Goal: Information Seeking & Learning: Learn about a topic

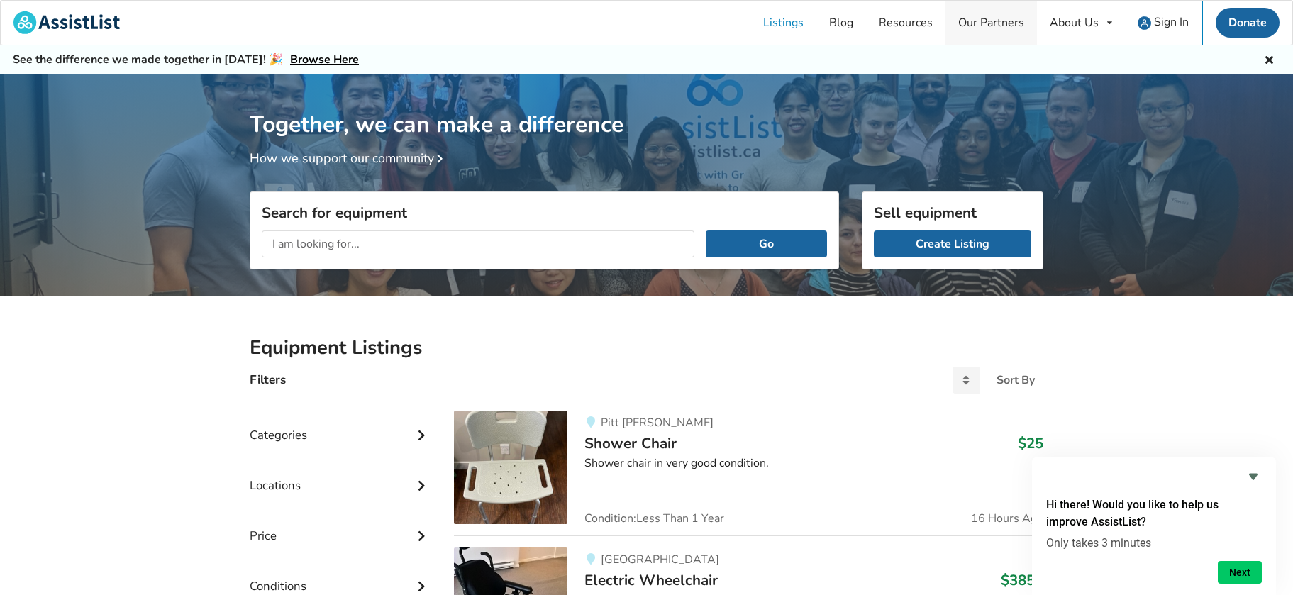
click at [1007, 21] on link "Our Partners" at bounding box center [992, 23] width 92 height 44
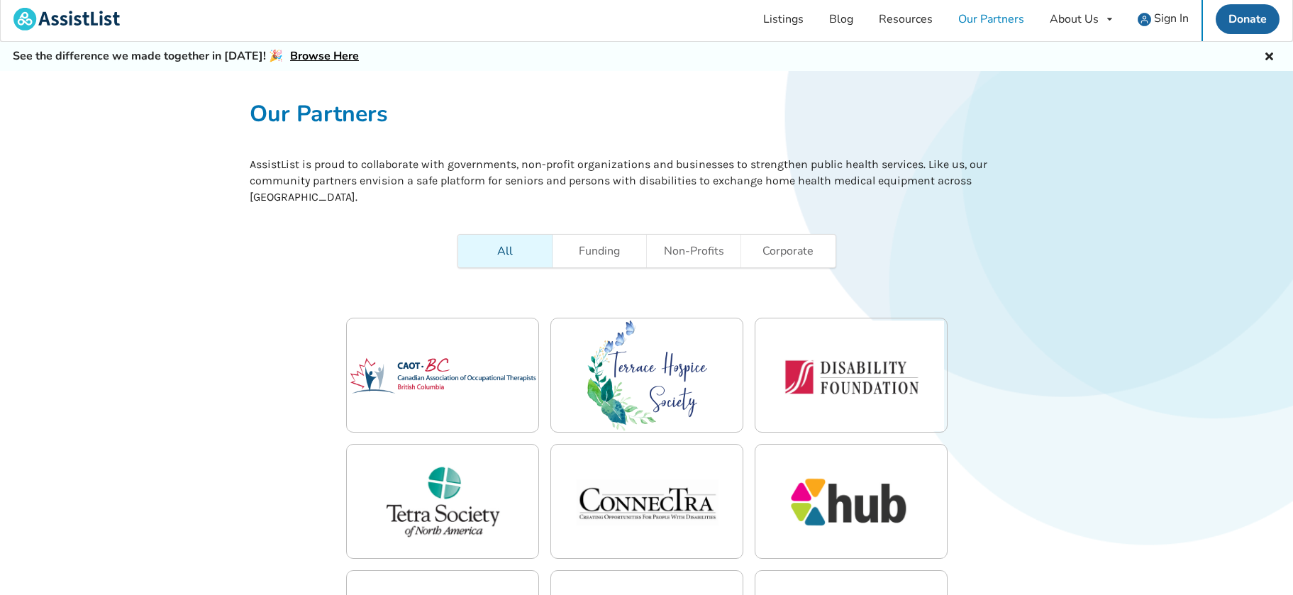
scroll to position [4, 0]
click at [1250, 14] on link "Donate" at bounding box center [1248, 19] width 64 height 30
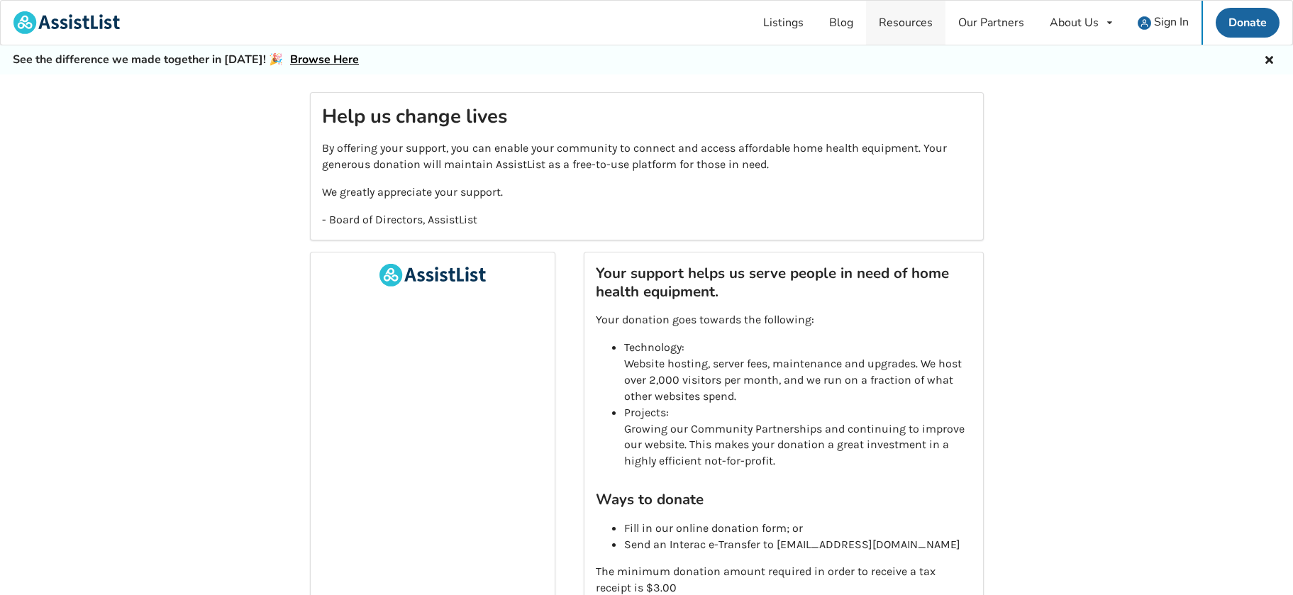
click at [892, 19] on link "Resources" at bounding box center [905, 23] width 79 height 44
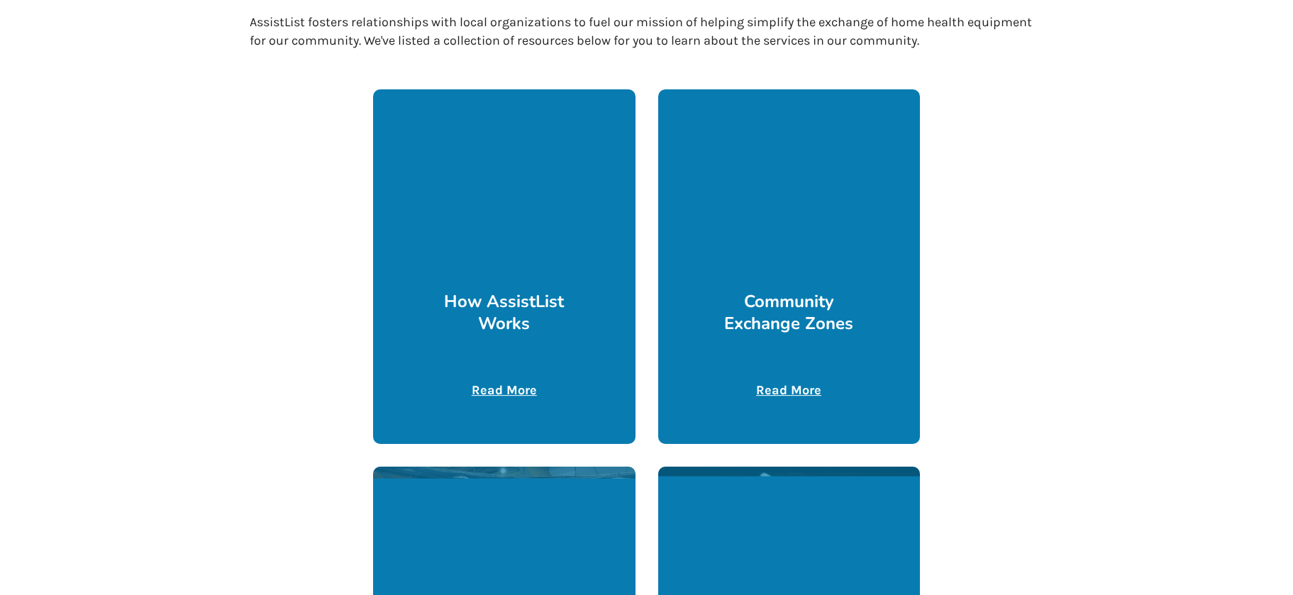
scroll to position [301, 0]
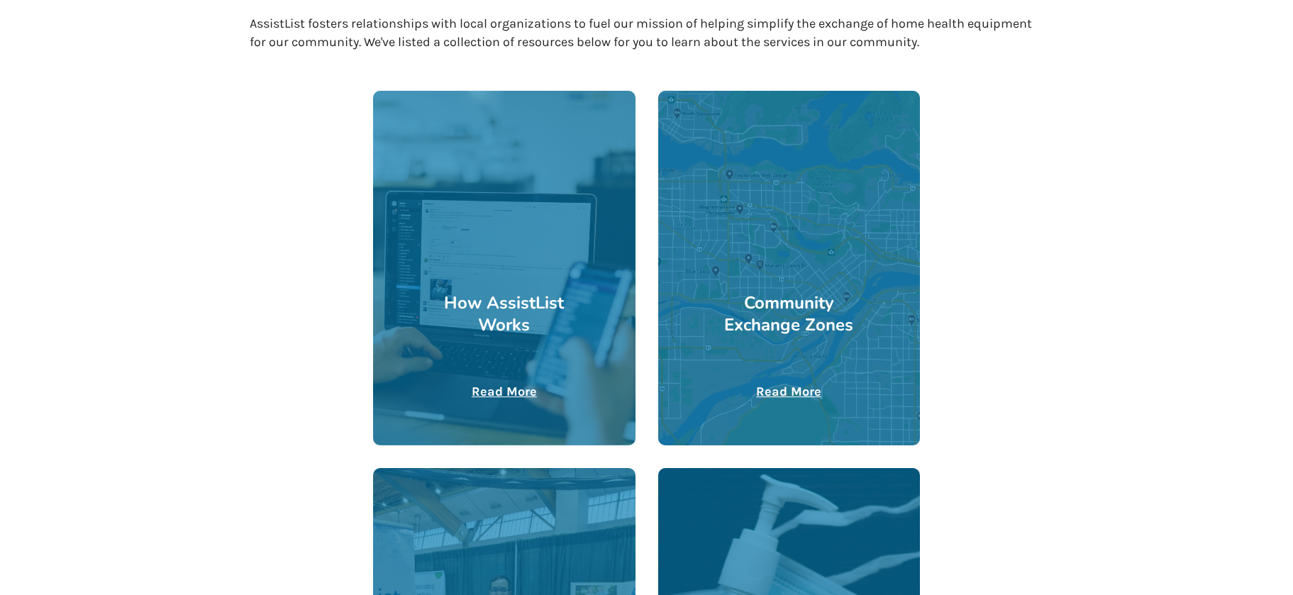
click at [504, 386] on u "Read More" at bounding box center [504, 392] width 65 height 16
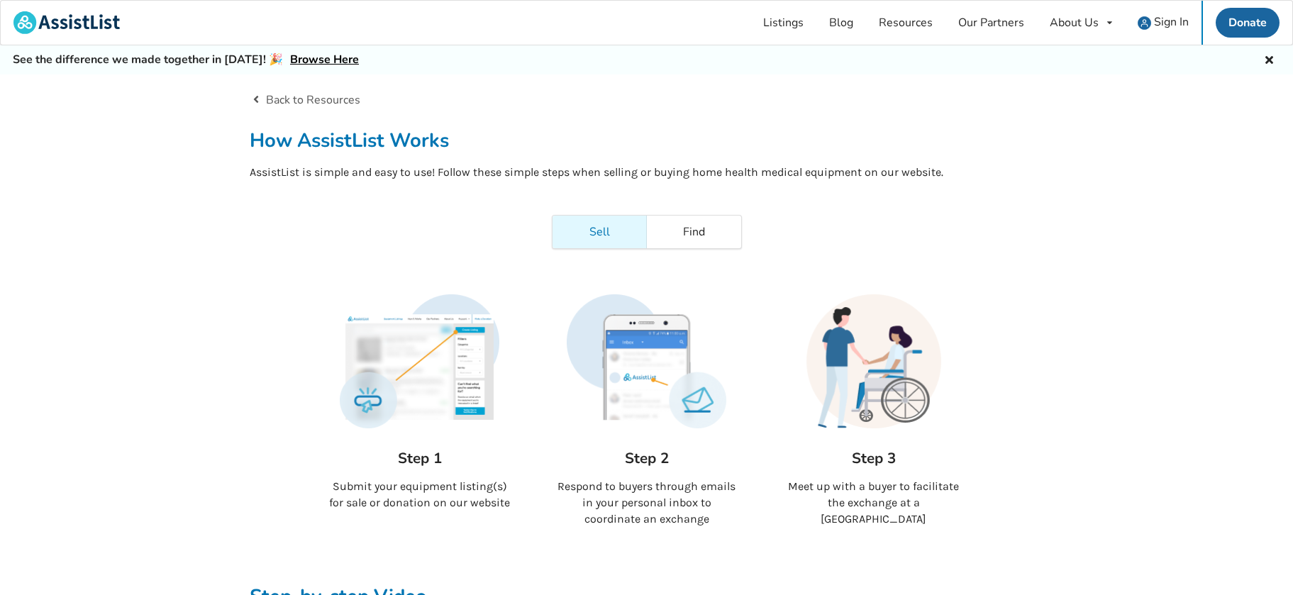
click at [314, 97] on link "Back to Resources" at bounding box center [305, 100] width 111 height 16
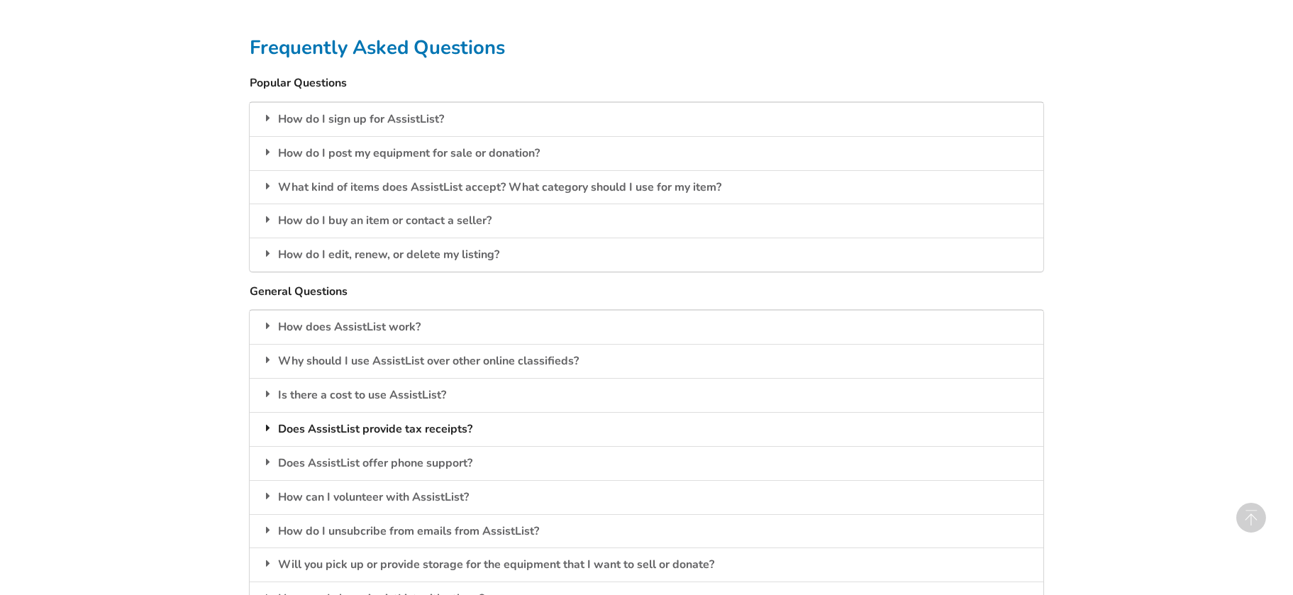
scroll to position [1124, 1]
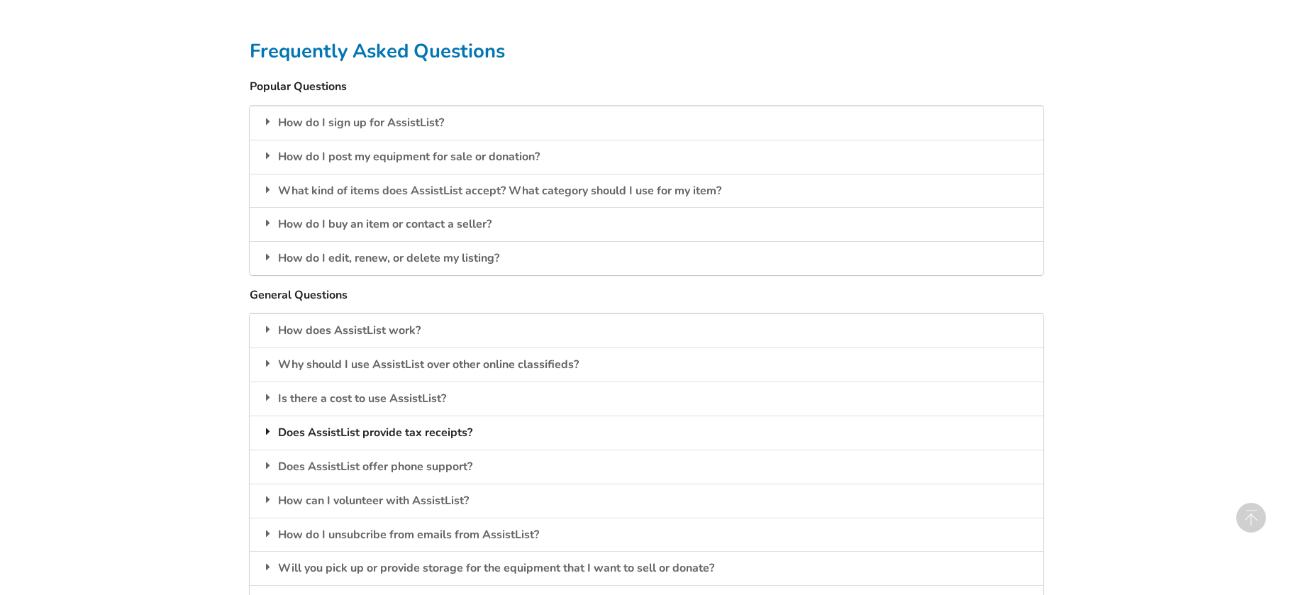
click at [421, 419] on div "Does AssistList provide tax receipts?" at bounding box center [647, 433] width 794 height 34
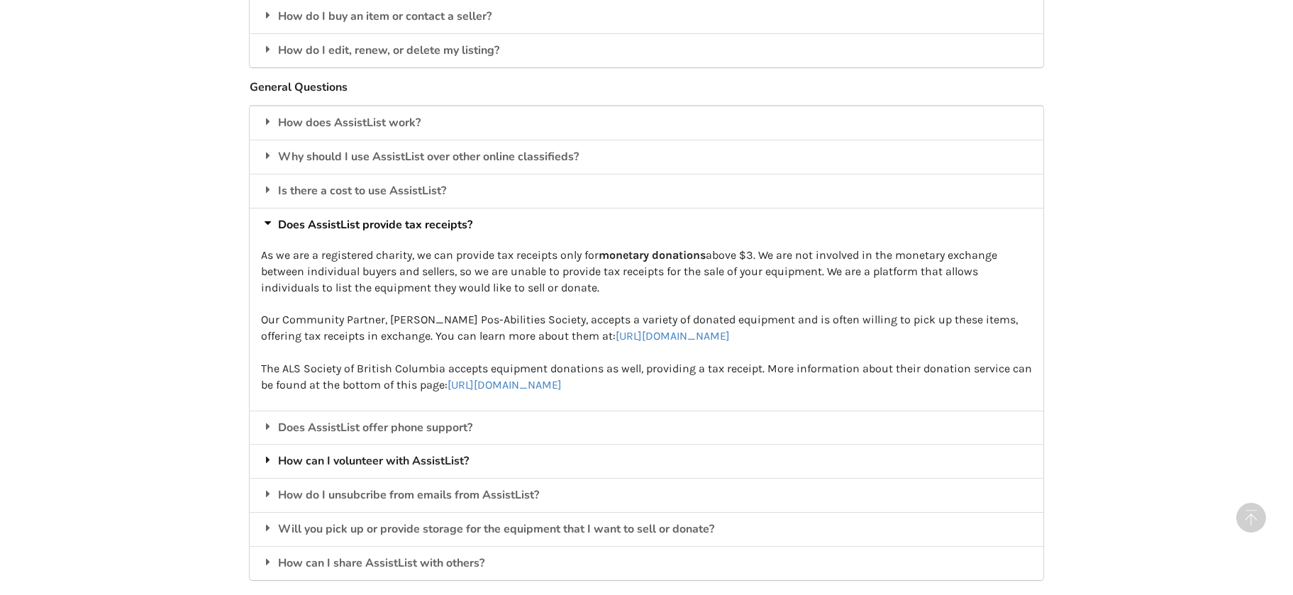
scroll to position [1334, 0]
click at [491, 512] on div "Will you pick up or provide storage for the equipment that I want to sell or do…" at bounding box center [647, 527] width 794 height 34
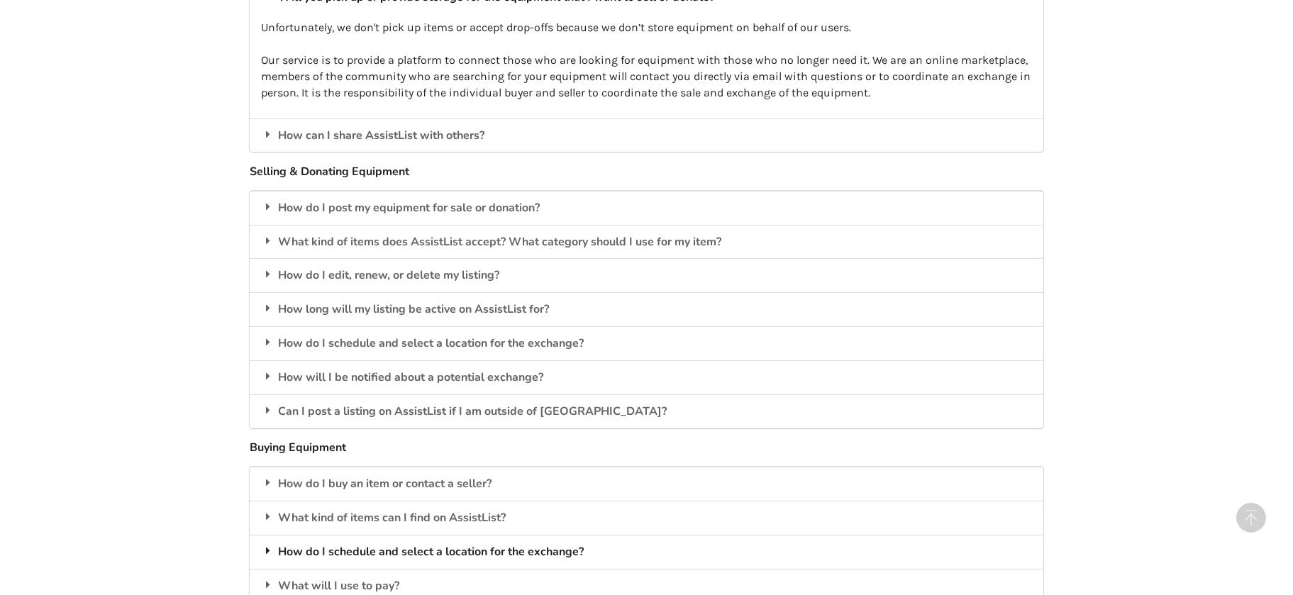
scroll to position [1703, 0]
